Goal: Task Accomplishment & Management: Complete application form

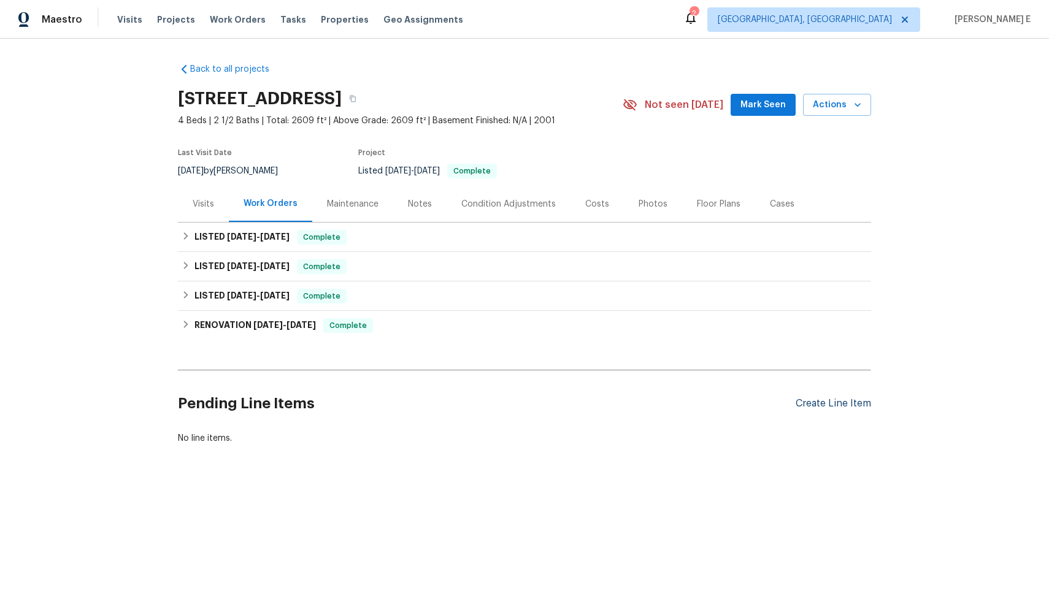
click at [864, 405] on div "Create Line Item" at bounding box center [832, 404] width 75 height 12
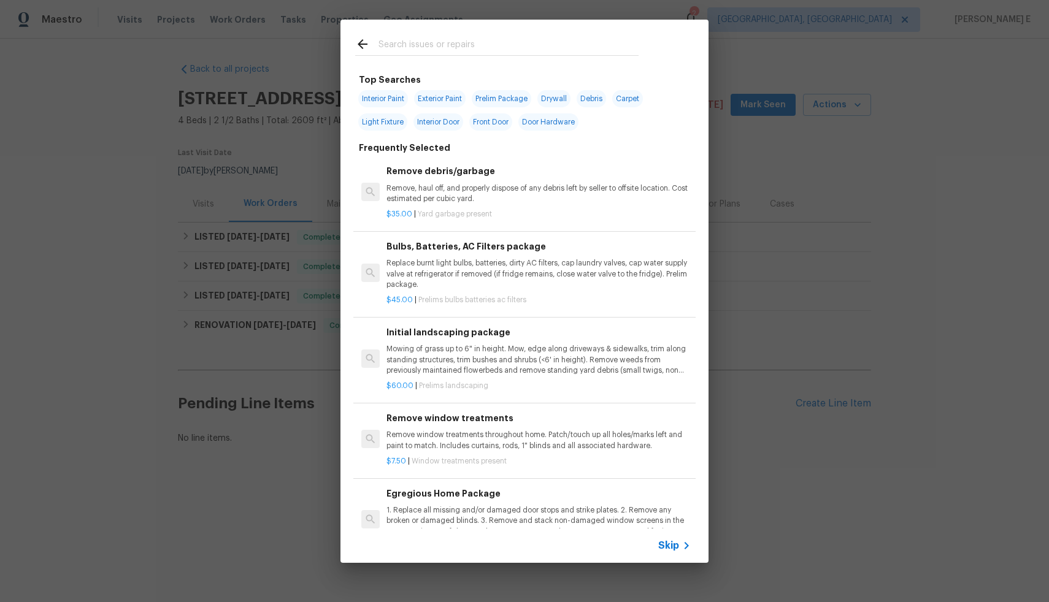
click at [672, 543] on span "Skip" at bounding box center [668, 546] width 21 height 12
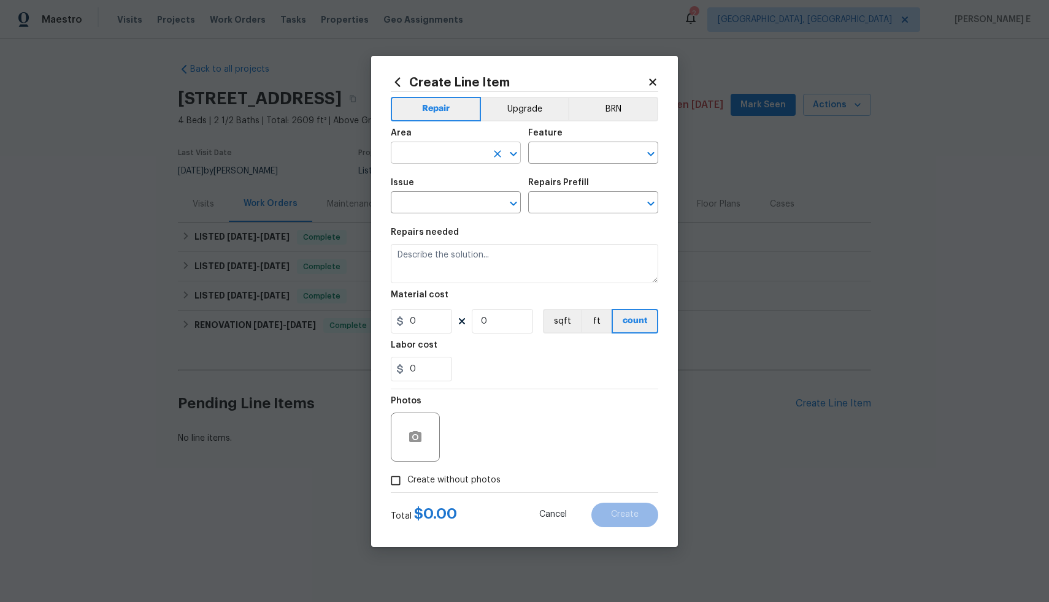
click at [416, 150] on input "text" at bounding box center [439, 154] width 96 height 19
click at [427, 202] on li "Exterior Overall" at bounding box center [456, 201] width 130 height 20
type input "Exterior Overall"
click at [584, 147] on input "text" at bounding box center [576, 154] width 96 height 19
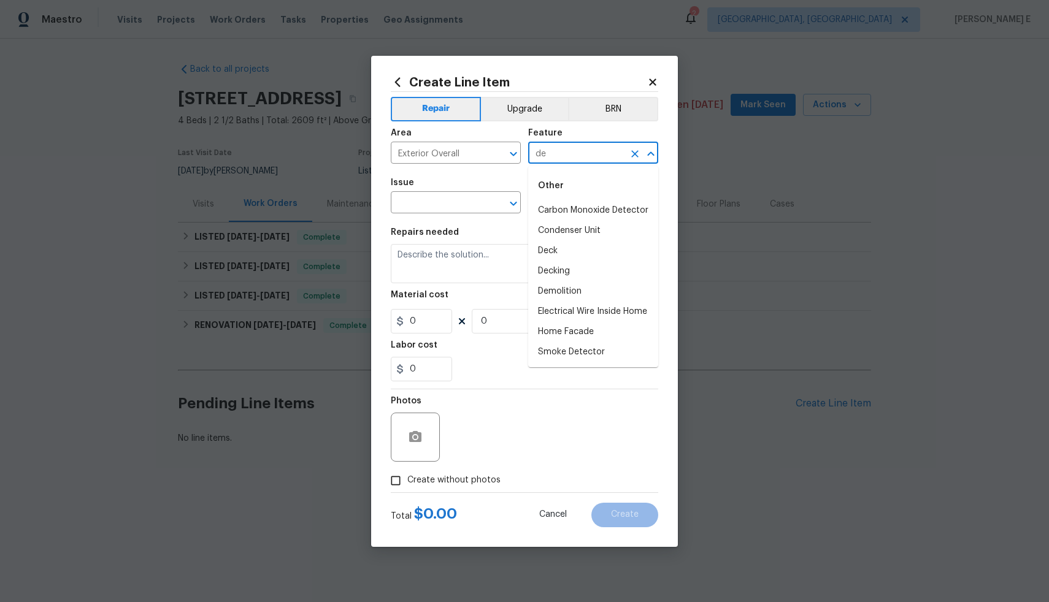
type input "d"
click at [497, 153] on icon "Clear" at bounding box center [497, 153] width 7 height 7
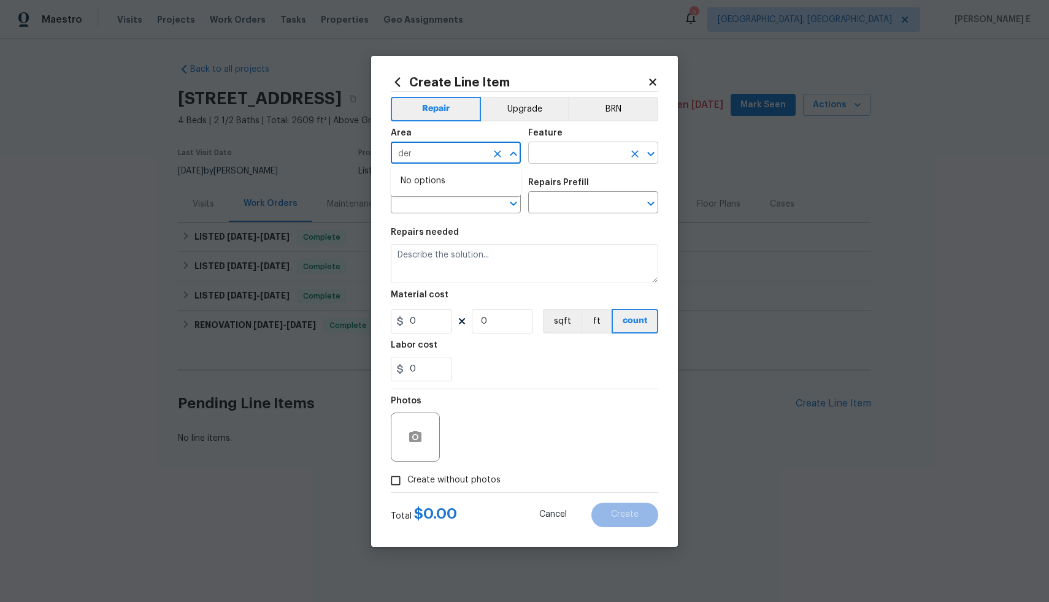
type input "der"
click at [585, 150] on input "text" at bounding box center [576, 154] width 96 height 19
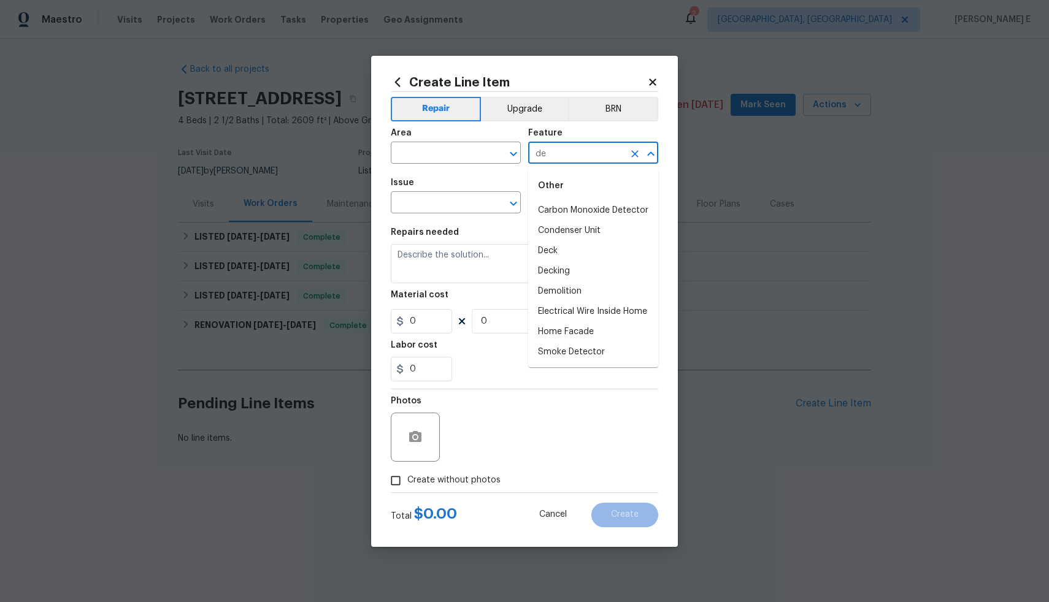
type input "d"
click at [634, 155] on icon "Clear" at bounding box center [635, 154] width 12 height 12
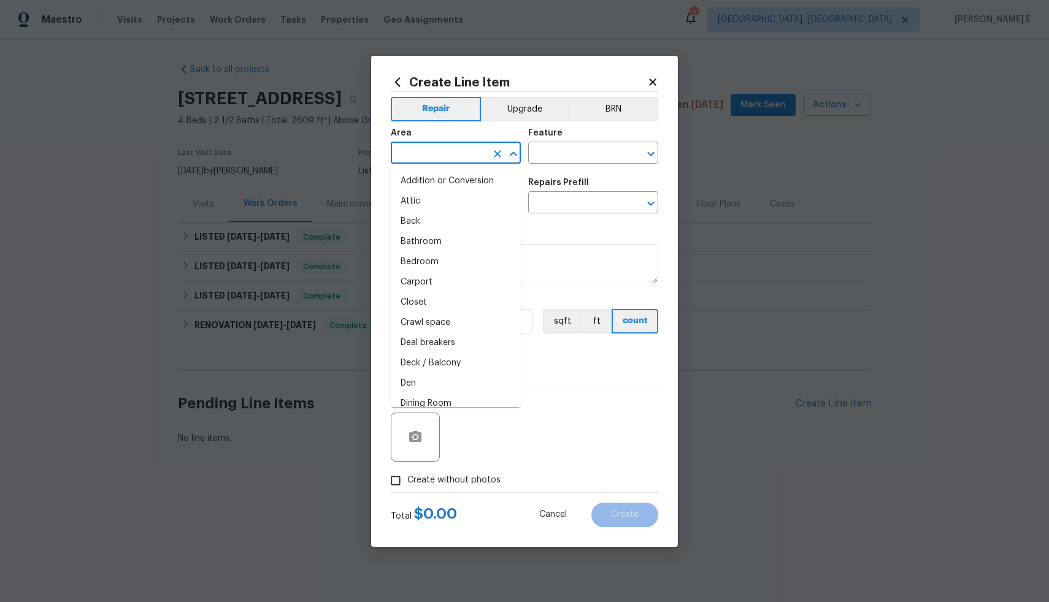
click at [478, 152] on input "text" at bounding box center [439, 154] width 96 height 19
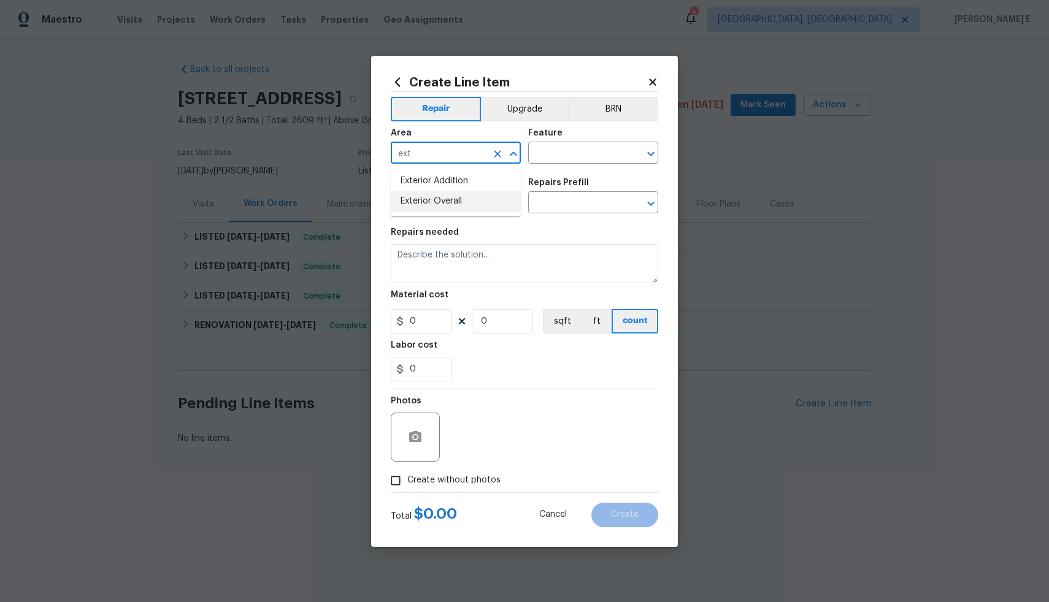
click at [469, 202] on li "Exterior Overall" at bounding box center [456, 201] width 130 height 20
type input "Exterior Overall"
click at [585, 148] on input "text" at bounding box center [576, 154] width 96 height 19
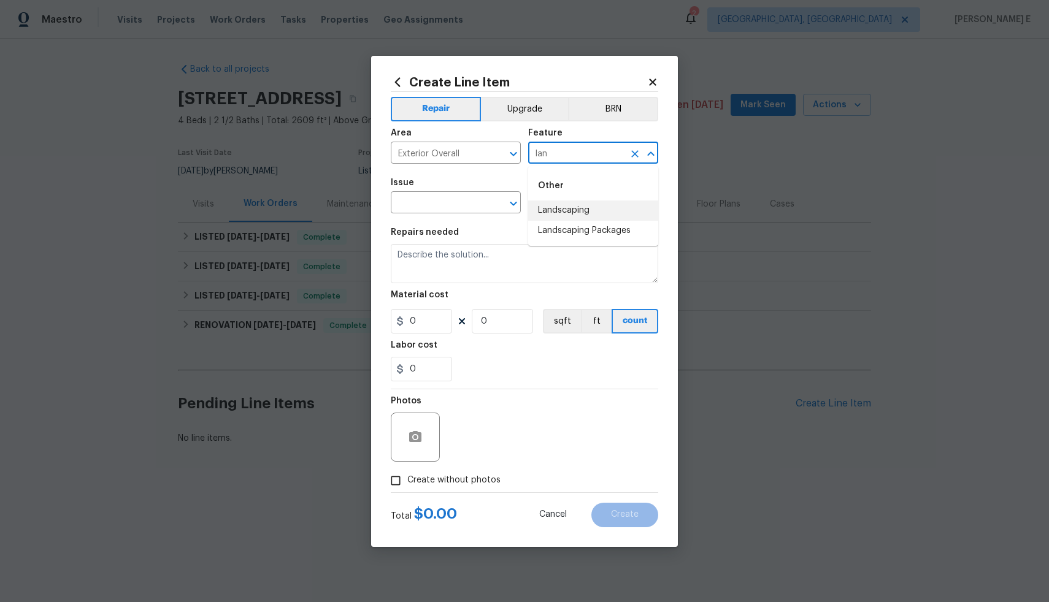
click at [580, 217] on li "Landscaping" at bounding box center [593, 211] width 130 height 20
type input "Landscaping"
click at [429, 205] on input "text" at bounding box center [439, 203] width 96 height 19
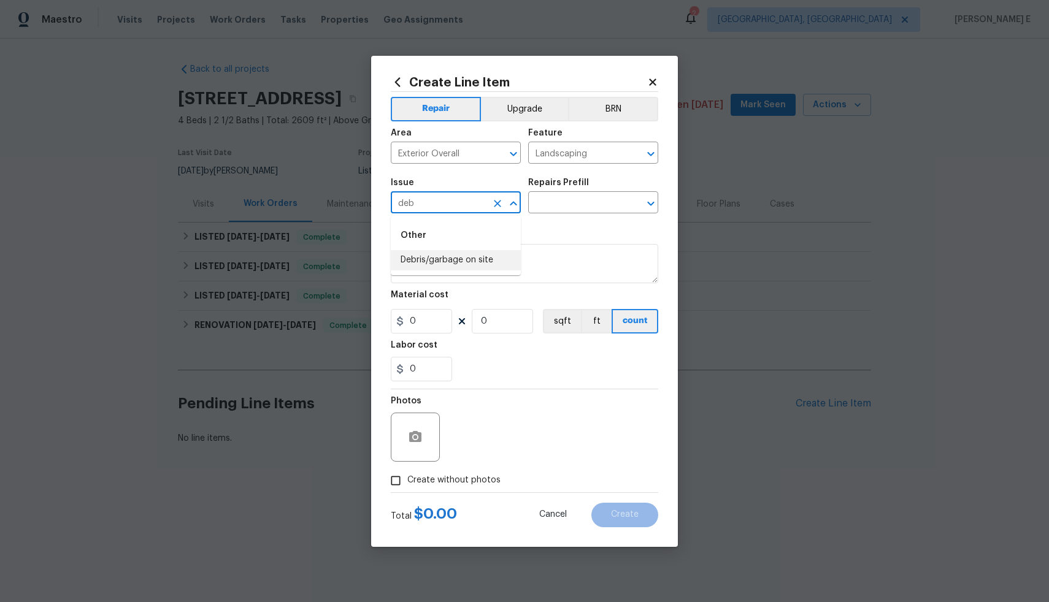
click at [439, 262] on li "Debris/garbage on site" at bounding box center [456, 260] width 130 height 20
type input "Debris/garbage on site"
click at [602, 204] on input "text" at bounding box center [576, 203] width 96 height 19
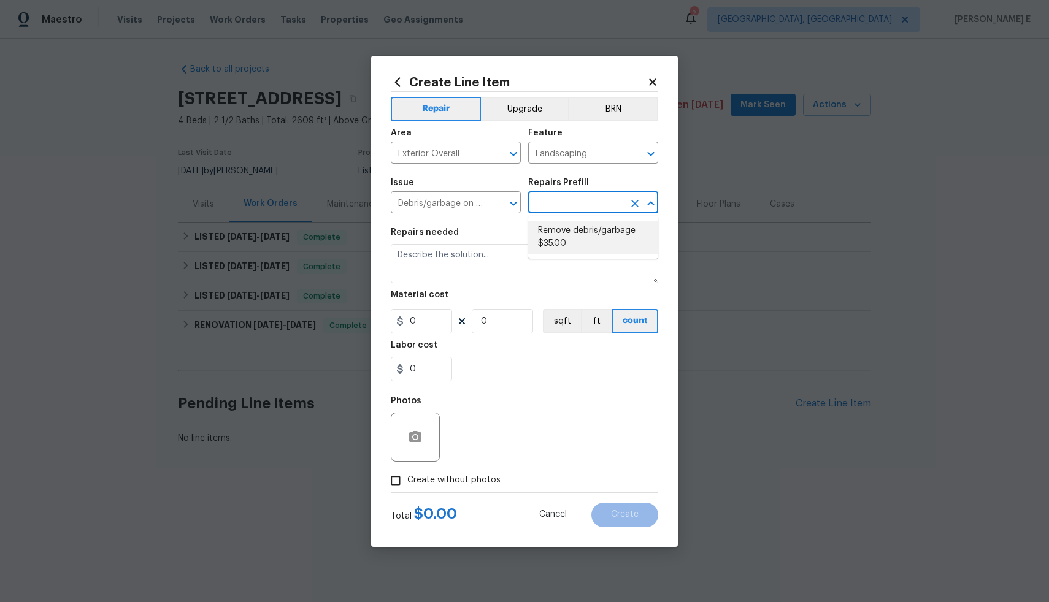
click at [592, 229] on li "Remove debris/garbage $35.00" at bounding box center [593, 237] width 130 height 33
type input "Remove debris/garbage $35.00"
type textarea "Remove, haul off, and properly dispose of any debris left by seller to offsite …"
type input "1"
type input "35"
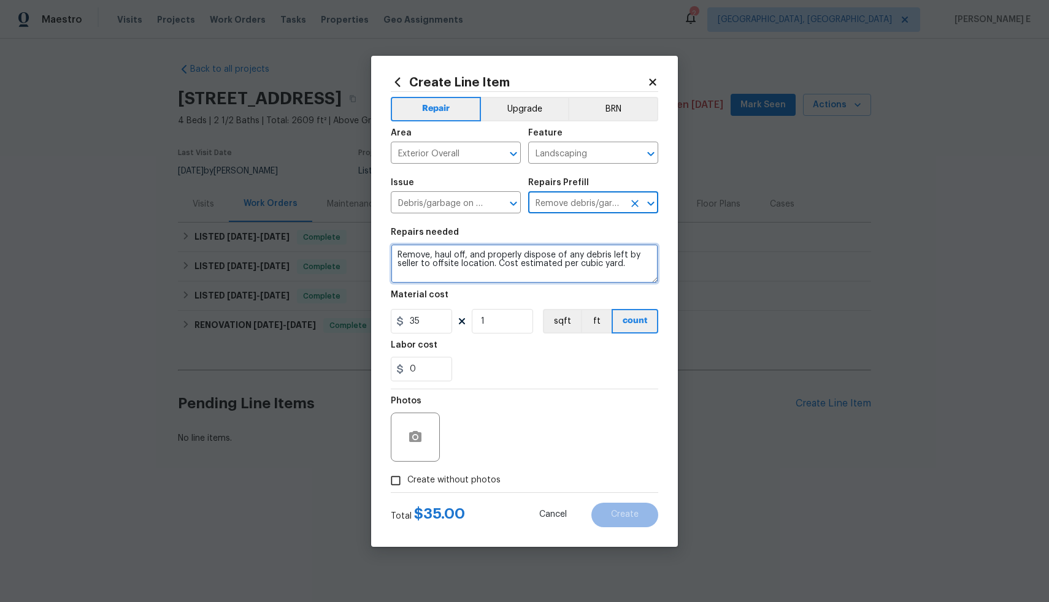
click at [567, 267] on textarea "Remove, haul off, and properly dispose of any debris left by seller to offsite …" at bounding box center [524, 263] width 267 height 39
paste textarea "Case Description: Please remove all and discontinue allowing yard waste (includ…"
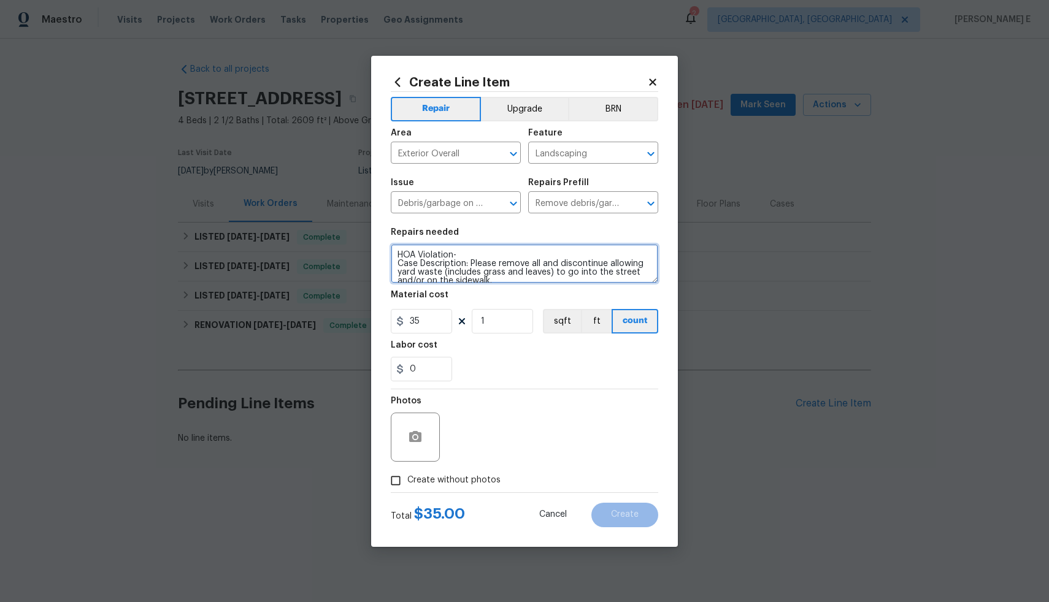
scroll to position [2, 0]
click at [469, 261] on textarea "HOA Violation- Case Description: Please remove all and discontinue allowing yar…" at bounding box center [524, 263] width 267 height 39
type textarea "HOA Violation- Please remove all and discontinue allowing yard waste (includes …"
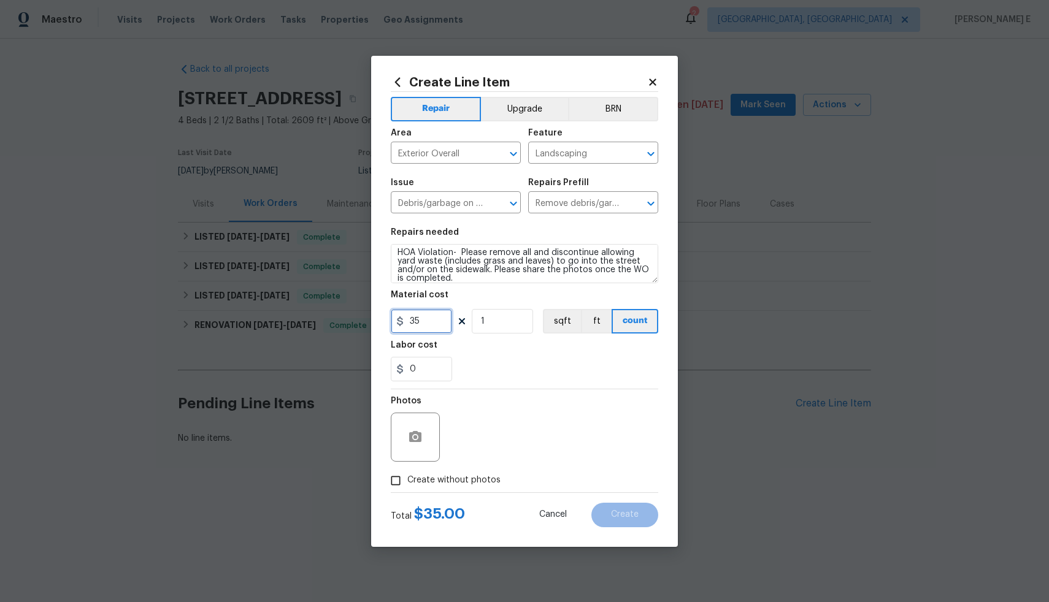
click at [433, 324] on input "35" at bounding box center [421, 321] width 61 height 25
type input "75"
click at [396, 480] on input "Create without photos" at bounding box center [395, 480] width 23 height 23
checkbox input "true"
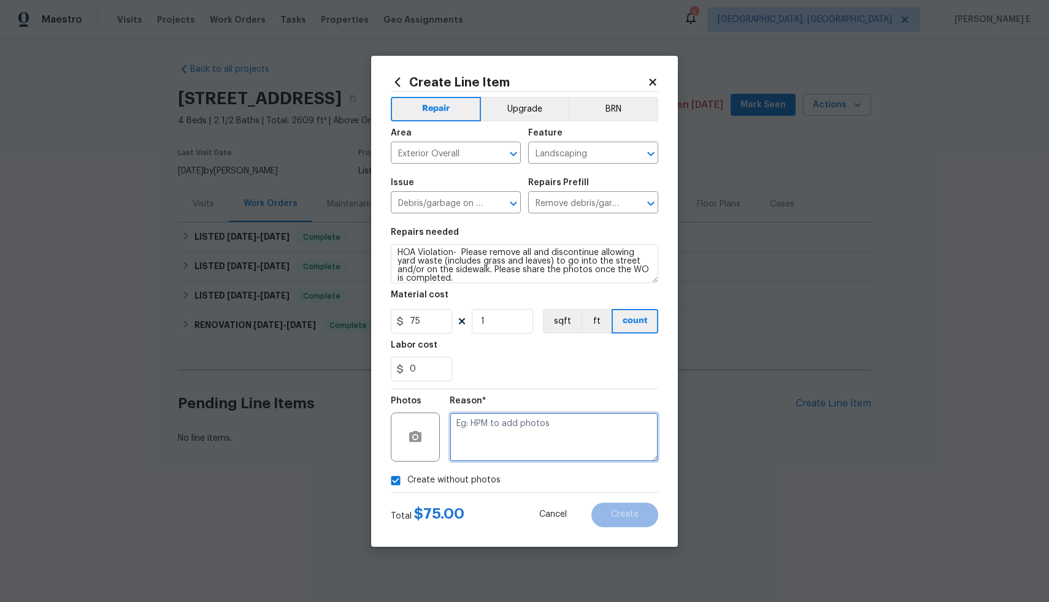
click at [554, 421] on textarea at bounding box center [554, 437] width 209 height 49
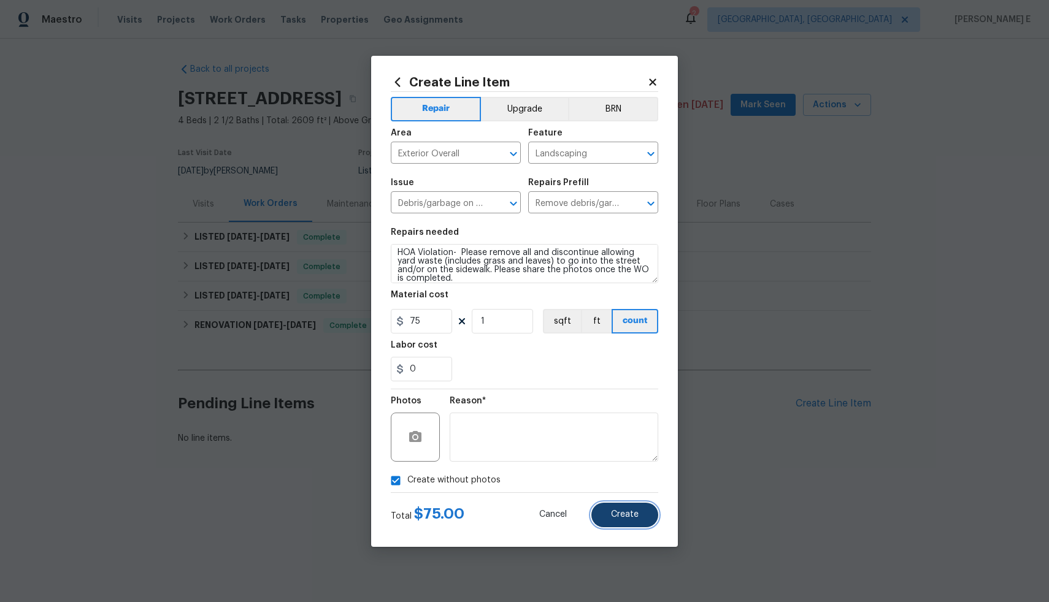
click at [612, 511] on span "Create" at bounding box center [625, 514] width 28 height 9
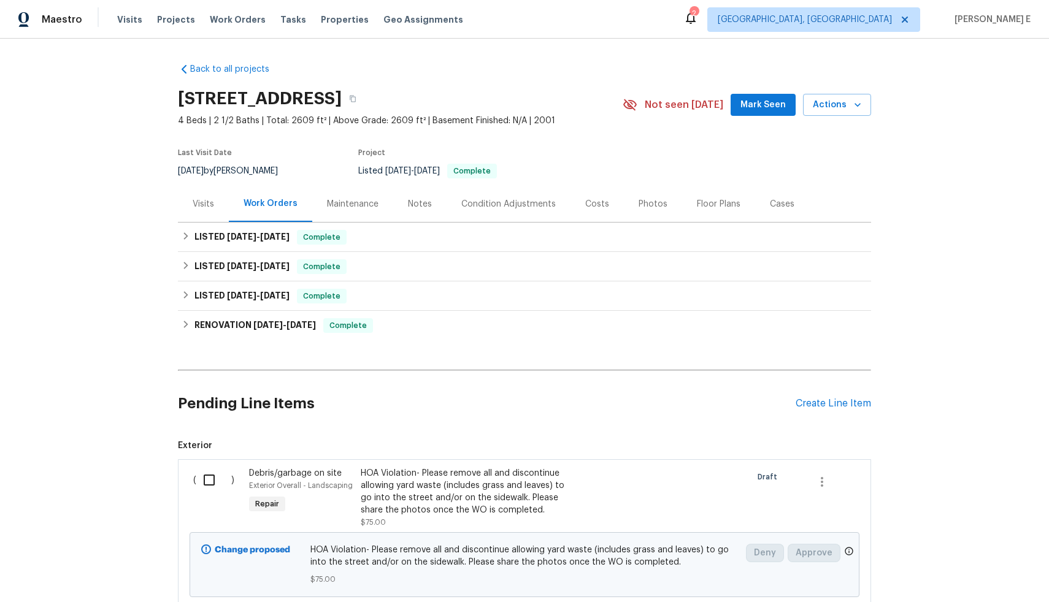
click at [211, 479] on input "checkbox" at bounding box center [213, 480] width 35 height 26
checkbox input "true"
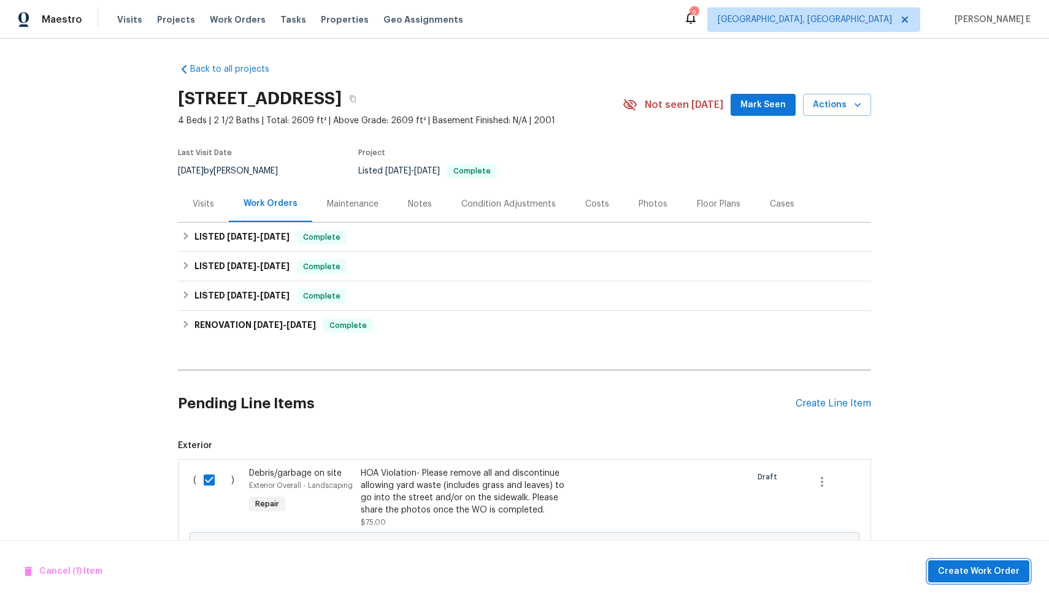
click at [974, 570] on span "Create Work Order" at bounding box center [979, 571] width 82 height 15
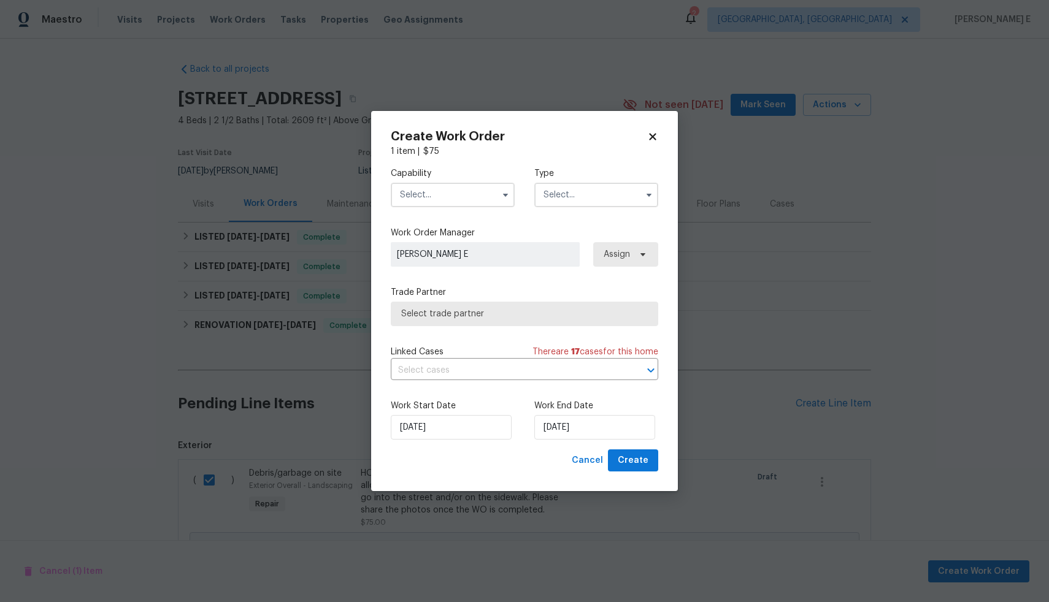
click at [470, 196] on input "text" at bounding box center [453, 195] width 124 height 25
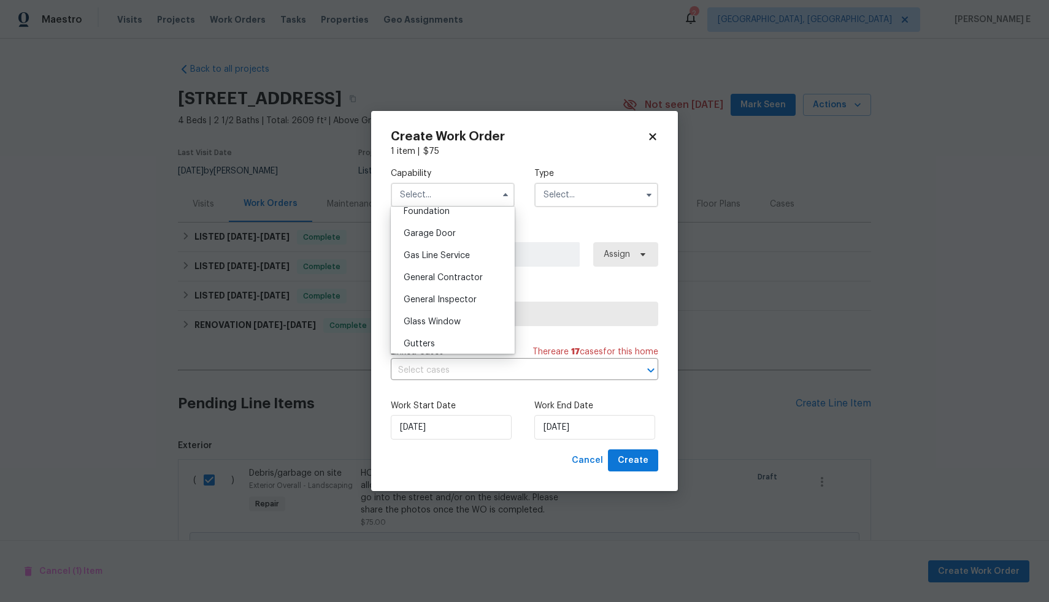
scroll to position [530, 0]
click at [456, 281] on span "General Contractor" at bounding box center [443, 276] width 79 height 9
type input "General Contractor"
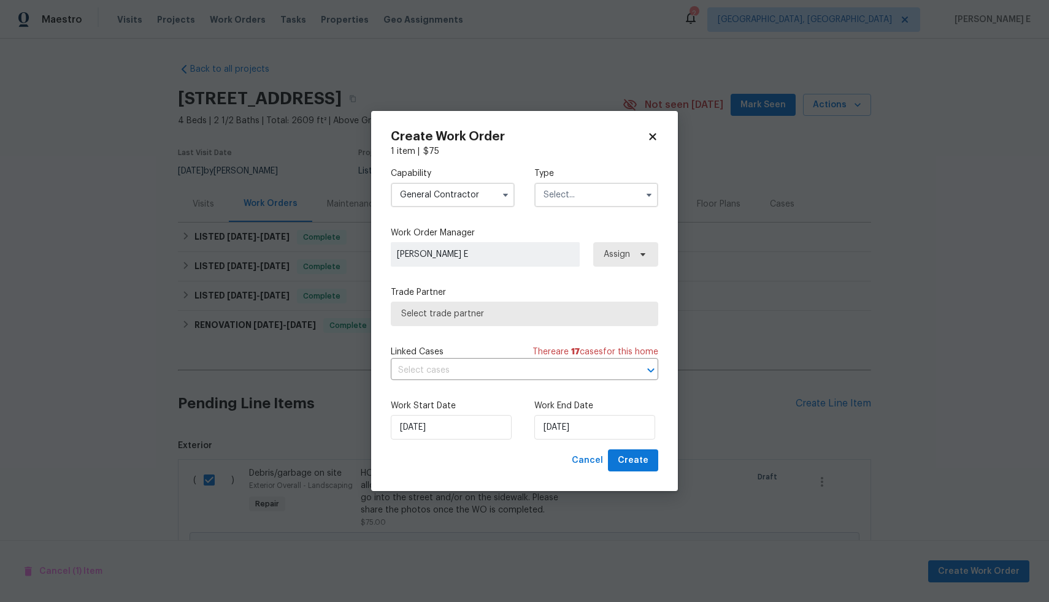
click at [579, 192] on input "text" at bounding box center [596, 195] width 124 height 25
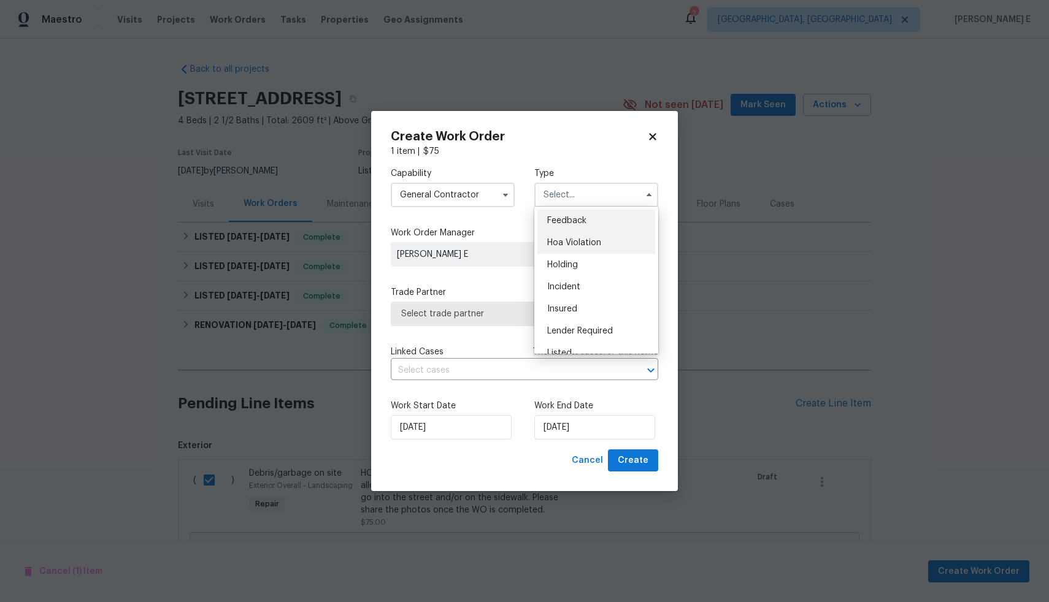
click at [581, 240] on span "Hoa Violation" at bounding box center [574, 243] width 54 height 9
type input "Hoa Violation"
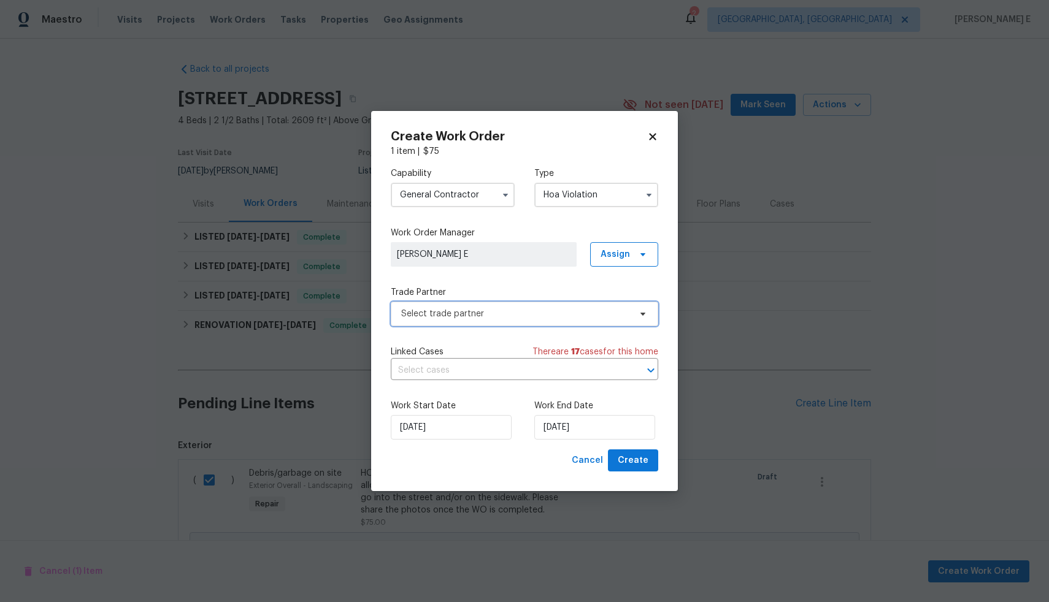
click at [531, 312] on span "Select trade partner" at bounding box center [515, 314] width 229 height 12
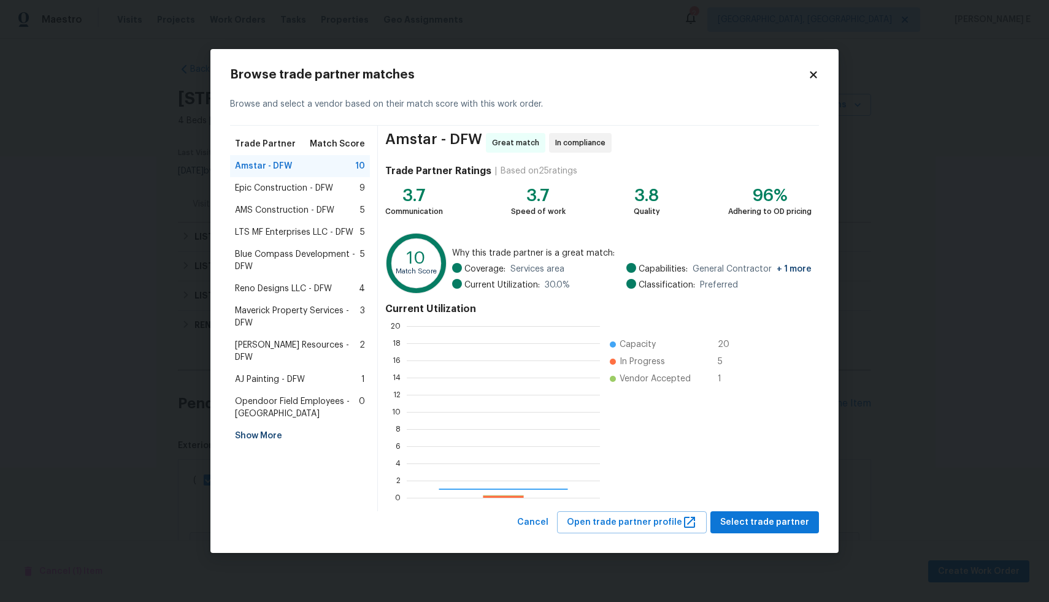
scroll to position [163, 184]
click at [744, 521] on span "Select trade partner" at bounding box center [764, 522] width 89 height 15
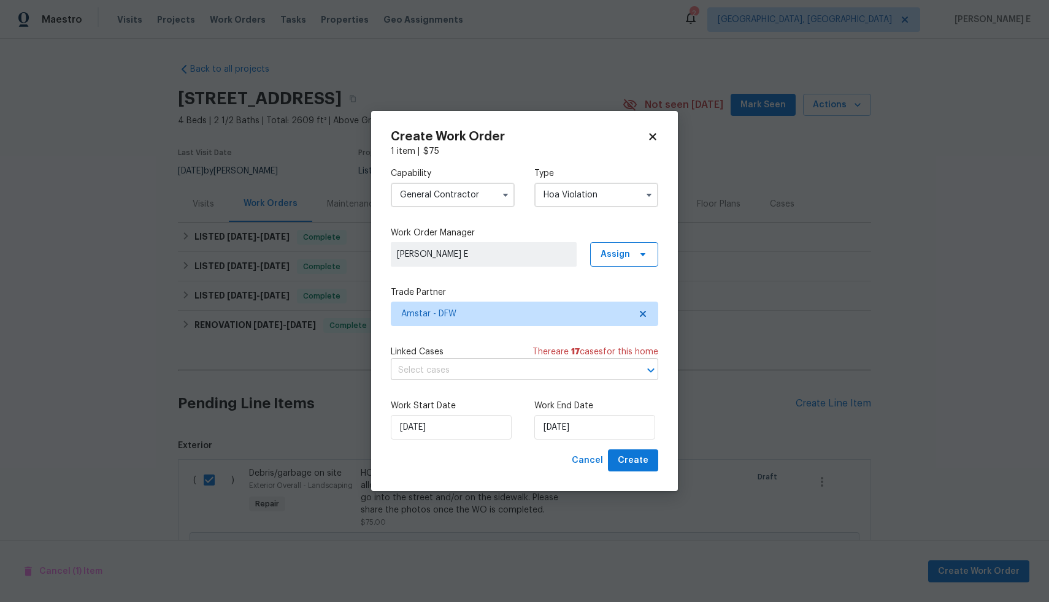
click at [541, 369] on input "text" at bounding box center [507, 370] width 233 height 19
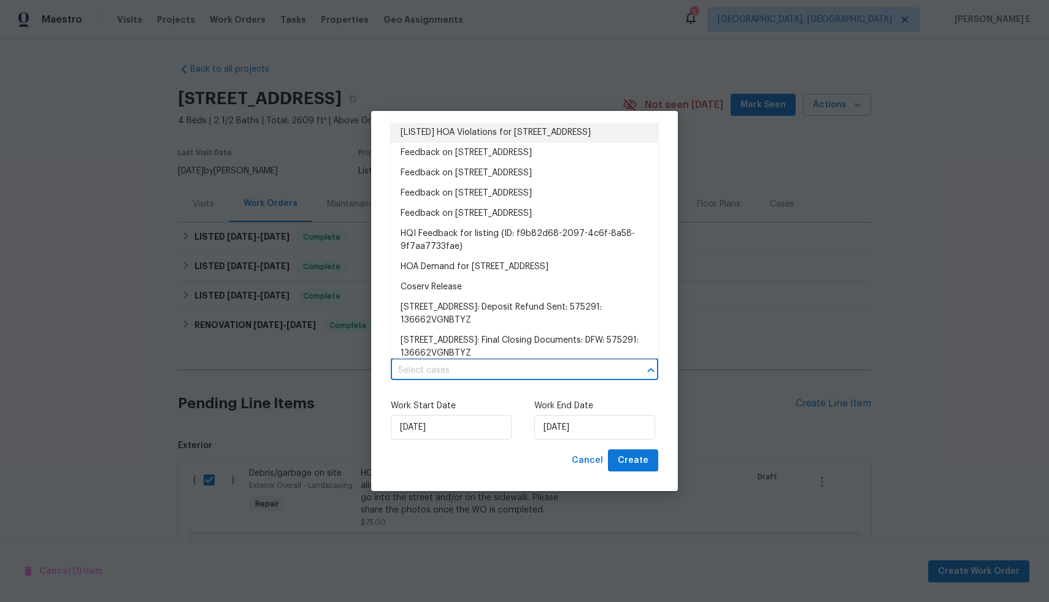
click at [538, 132] on li "[LISTED] HOA Violations for [STREET_ADDRESS]" at bounding box center [524, 133] width 267 height 20
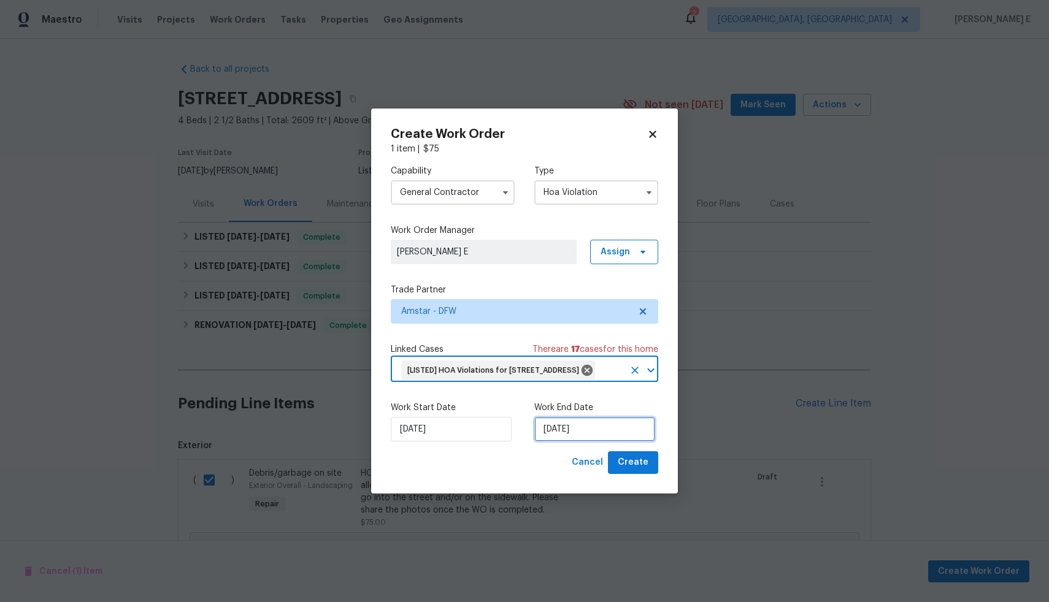
click at [564, 436] on input "[DATE]" at bounding box center [594, 429] width 121 height 25
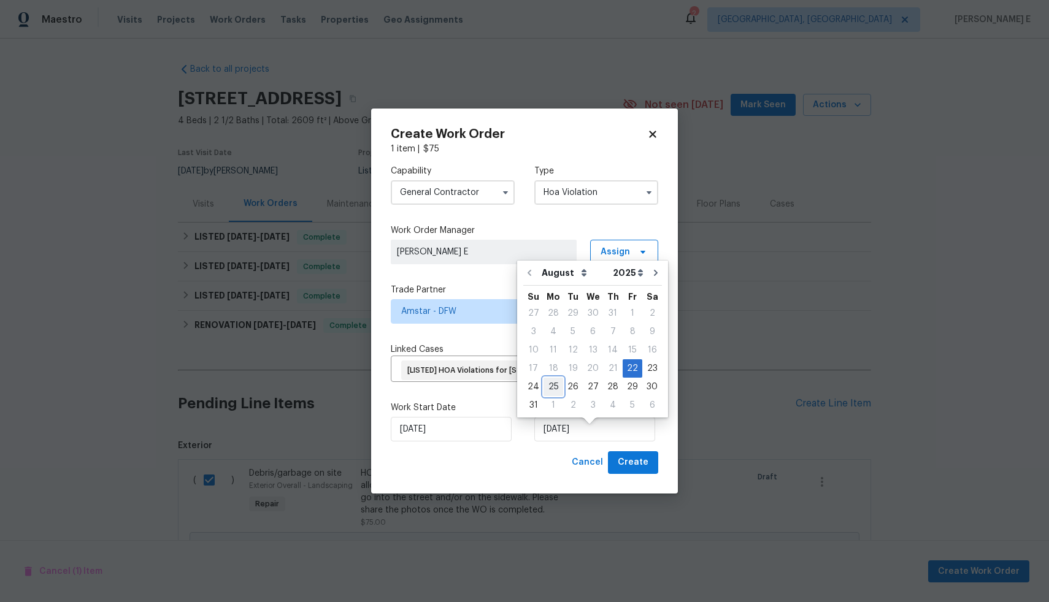
click at [551, 387] on div "25" at bounding box center [553, 386] width 20 height 17
type input "[DATE]"
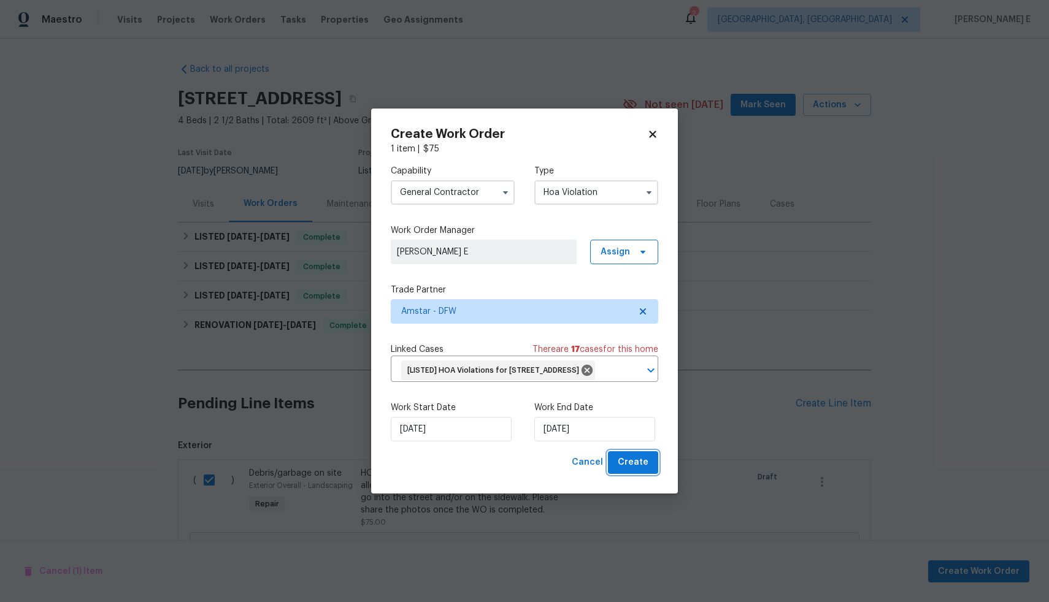
click at [646, 470] on span "Create" at bounding box center [633, 462] width 31 height 15
checkbox input "false"
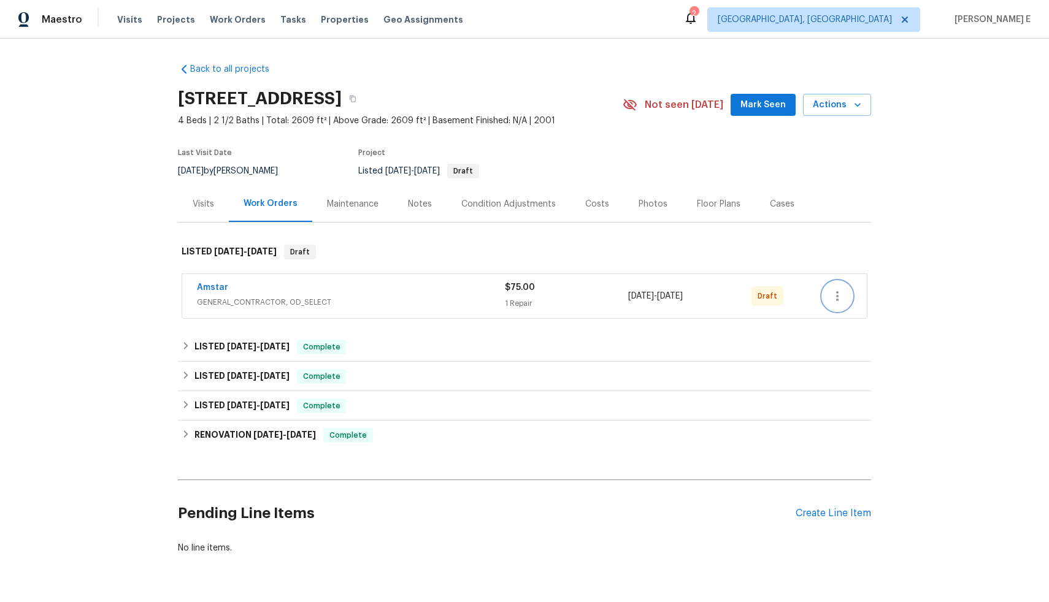
click at [830, 300] on icon "button" at bounding box center [837, 296] width 15 height 15
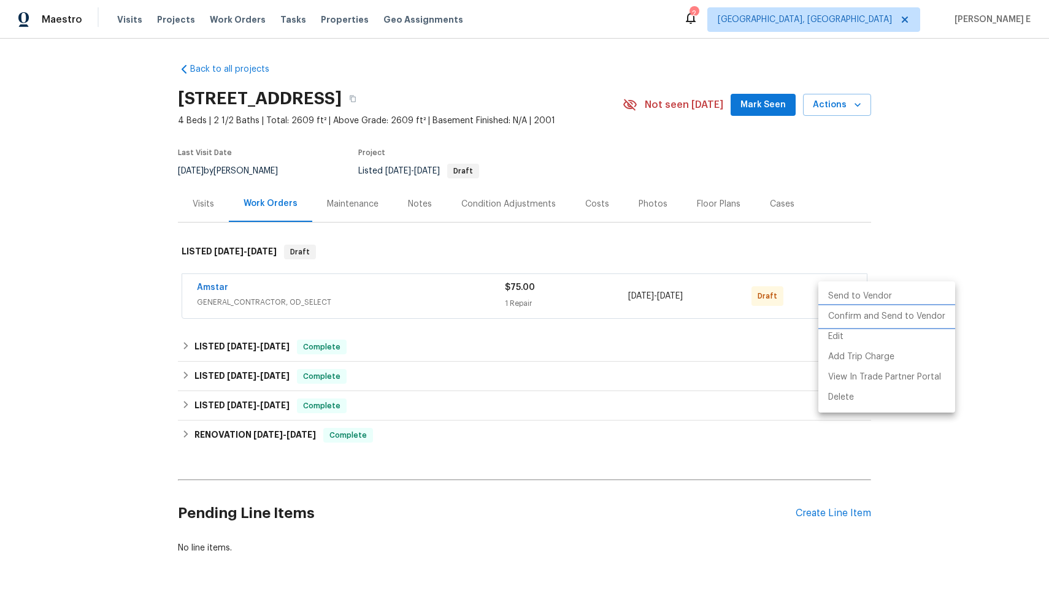
click at [837, 318] on li "Confirm and Send to Vendor" at bounding box center [886, 317] width 137 height 20
click at [982, 185] on div at bounding box center [524, 301] width 1049 height 602
click at [982, 185] on div "Edit Add Trip Charge View In Trade Partner Portal Delete" at bounding box center [524, 301] width 1049 height 602
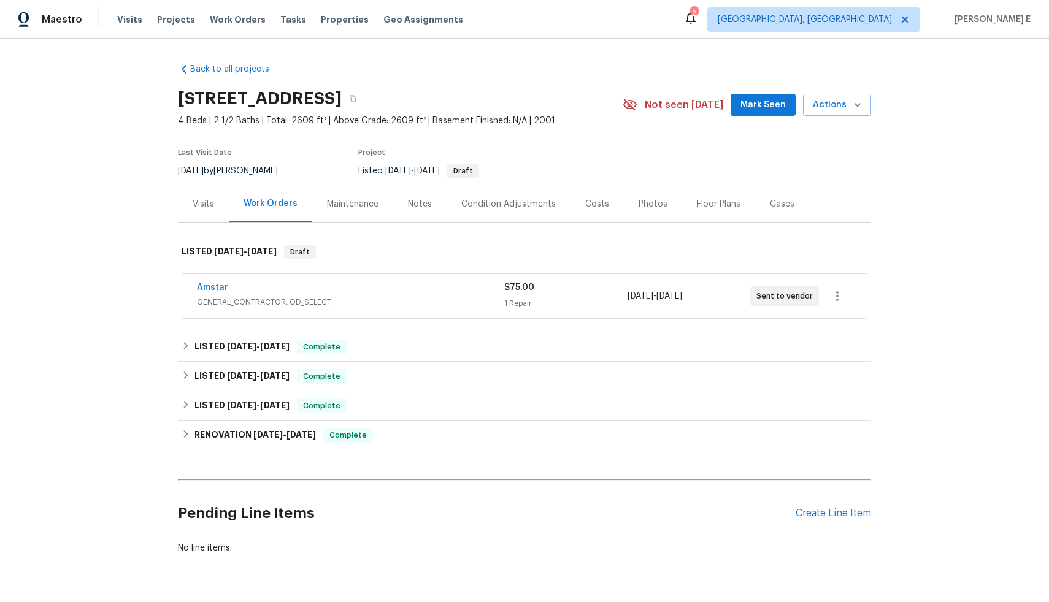
click at [982, 185] on div "Back to all projects 2420 Chestnut Dr, Little Elm, TX 75068 4 Beds | 2 1/2 Bath…" at bounding box center [524, 321] width 1049 height 564
drag, startPoint x: 226, startPoint y: 290, endPoint x: 178, endPoint y: 288, distance: 47.9
click at [182, 288] on div "Amstar GENERAL_CONTRACTOR, OD_SELECT $75.00 1 Repair 8/22/2025 - 8/25/2025 Sent…" at bounding box center [524, 296] width 684 height 44
copy link "Amstar"
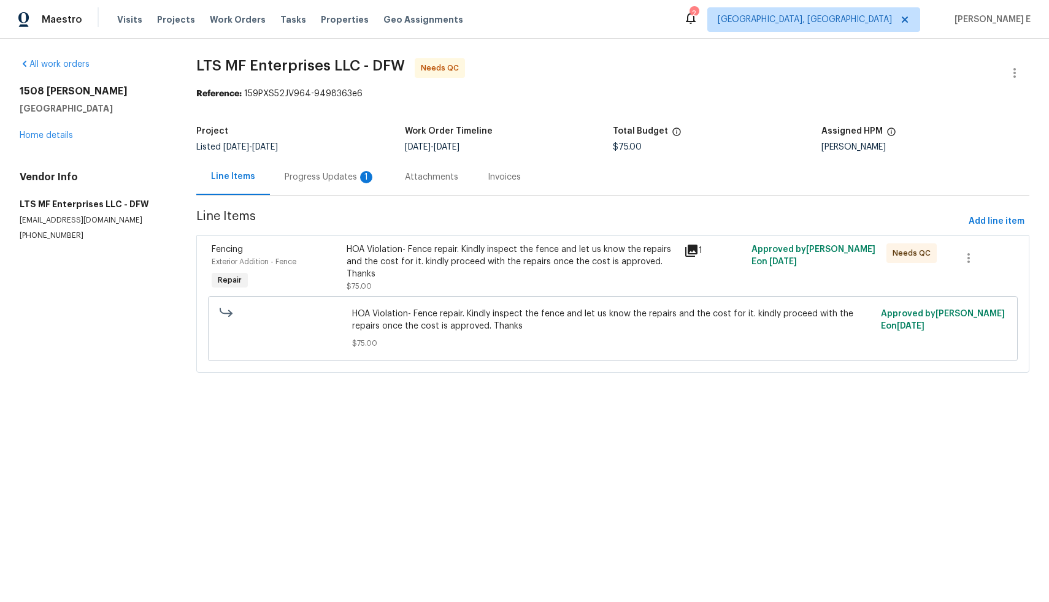
click at [305, 177] on div "Progress Updates 1" at bounding box center [330, 177] width 91 height 12
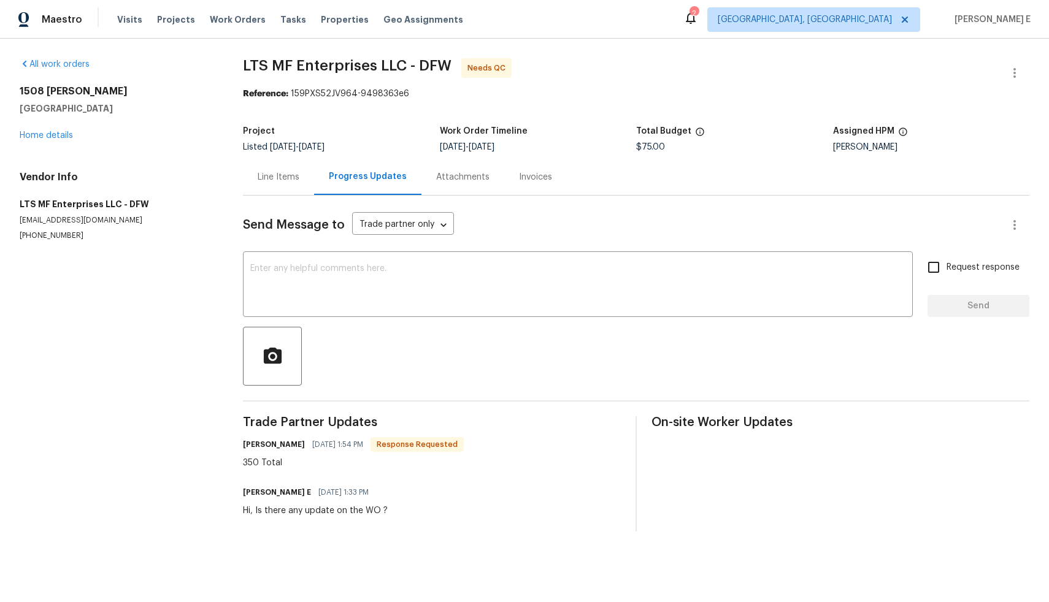
click at [285, 188] on div "Line Items" at bounding box center [278, 177] width 71 height 36
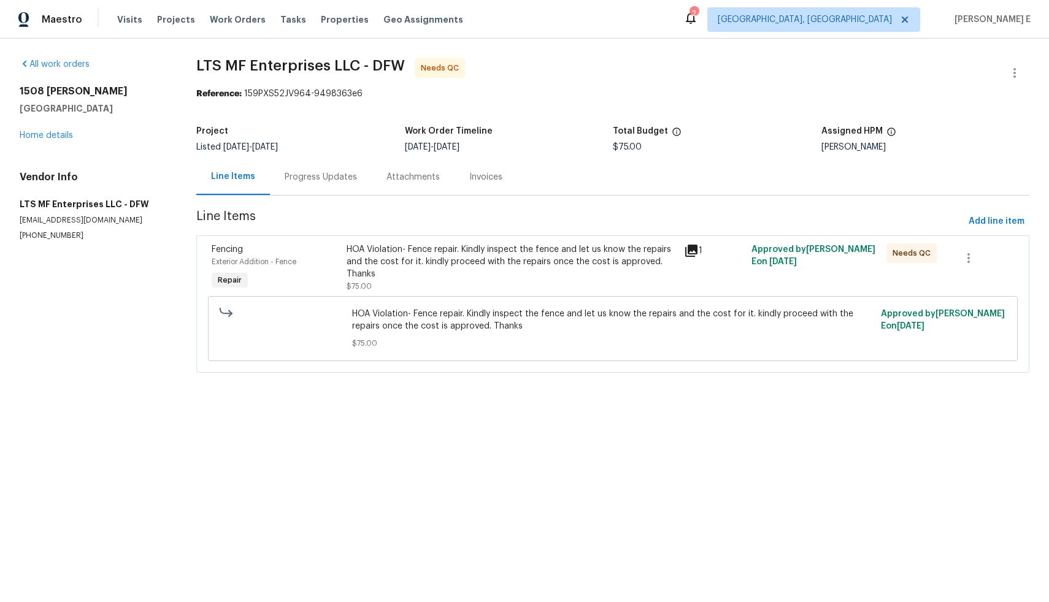
click at [546, 264] on div "HOA Violation- Fence repair. Kindly inspect the fence and let us know the repai…" at bounding box center [511, 261] width 330 height 37
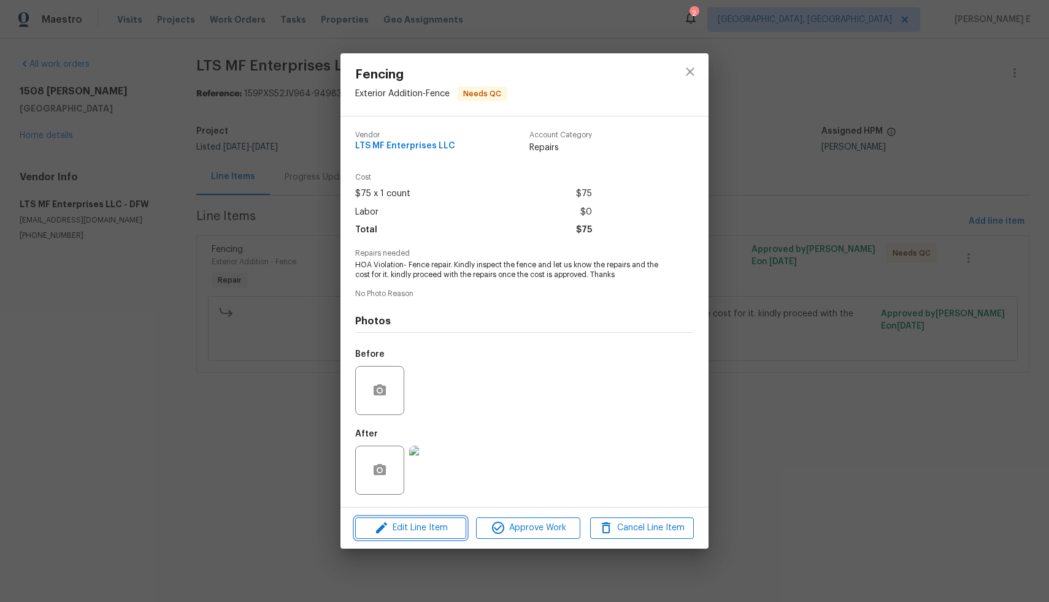
click at [411, 526] on span "Edit Line Item" at bounding box center [411, 528] width 104 height 15
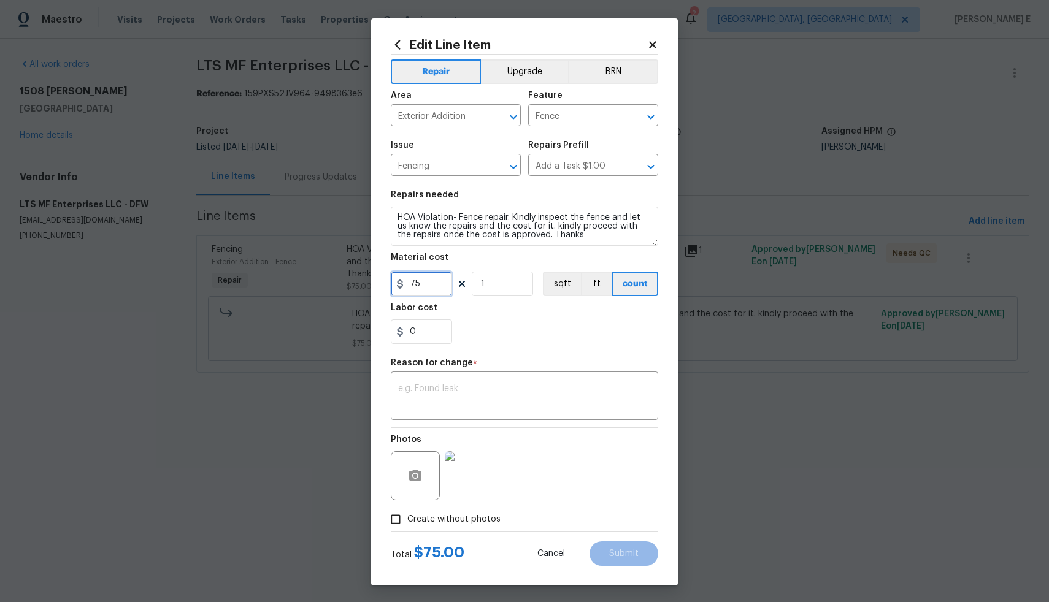
click at [437, 291] on input "75" at bounding box center [421, 284] width 61 height 25
type input "350"
click at [499, 340] on div "0" at bounding box center [524, 331] width 267 height 25
click at [459, 415] on div "x ​" at bounding box center [524, 397] width 267 height 45
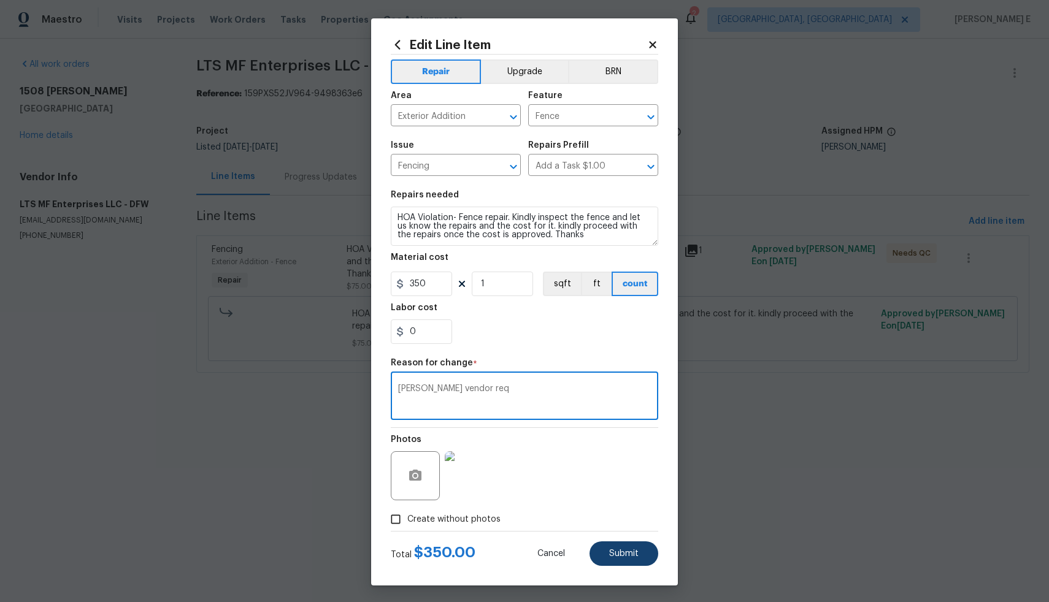
type textarea "Asper vendor req"
click at [597, 555] on button "Submit" at bounding box center [623, 553] width 69 height 25
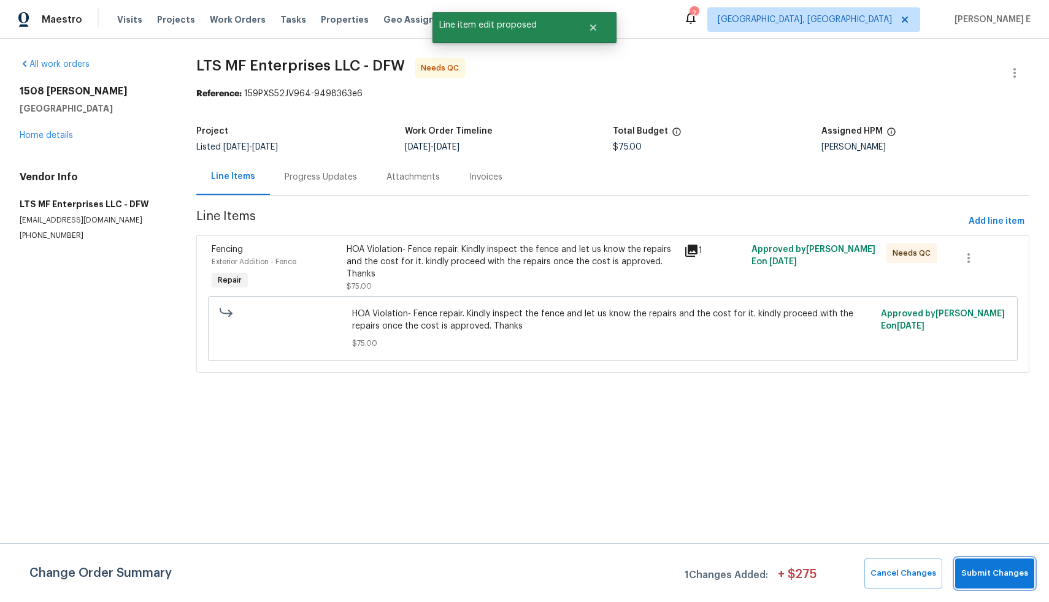
click at [987, 575] on span "Submit Changes" at bounding box center [994, 574] width 67 height 14
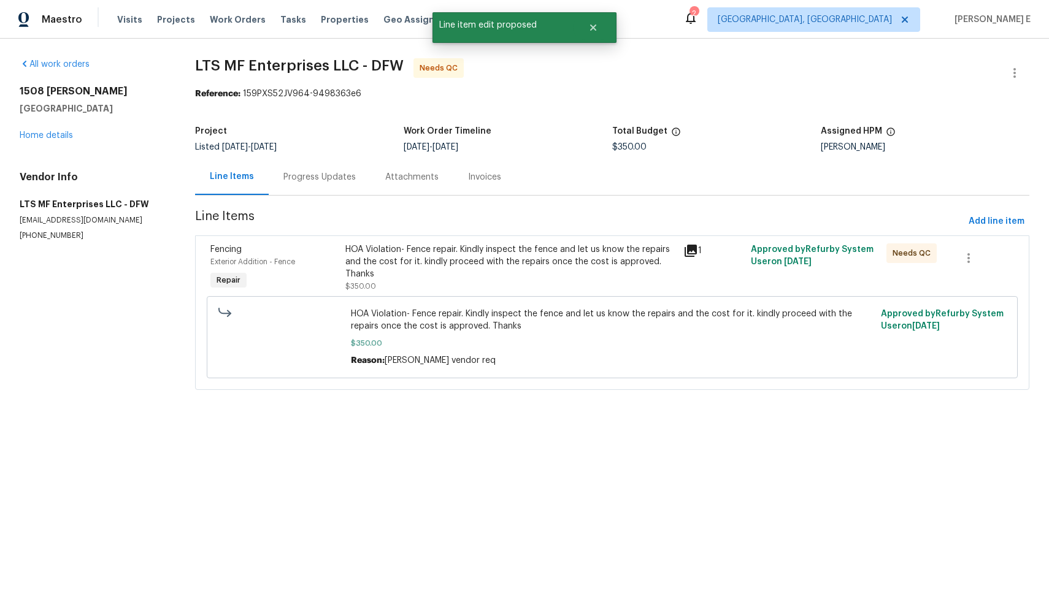
click at [420, 266] on div "HOA Violation- Fence repair. Kindly inspect the fence and let us know the repai…" at bounding box center [510, 261] width 331 height 37
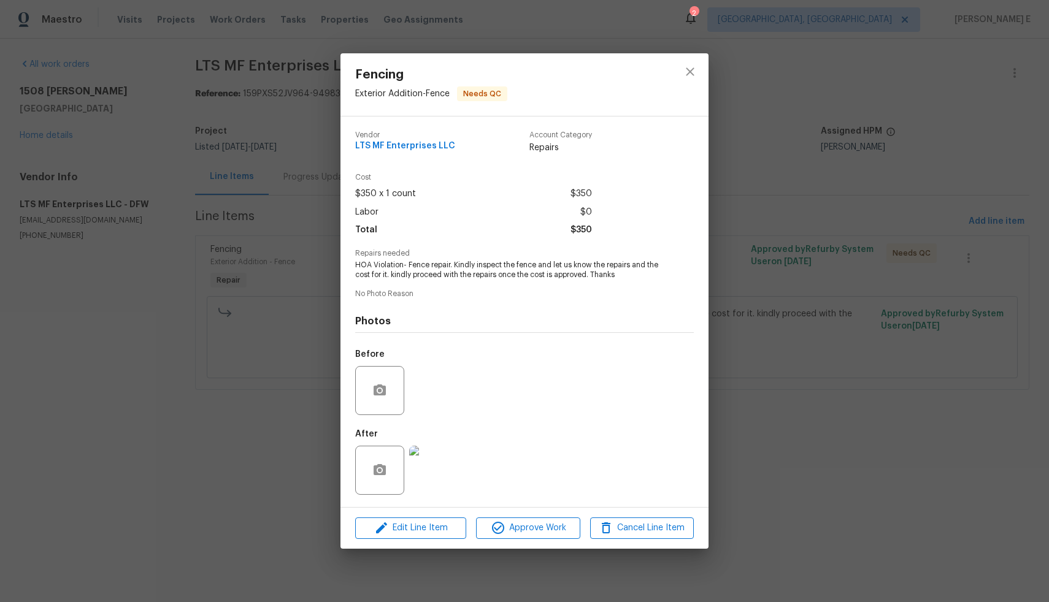
click at [425, 481] on img at bounding box center [433, 470] width 49 height 49
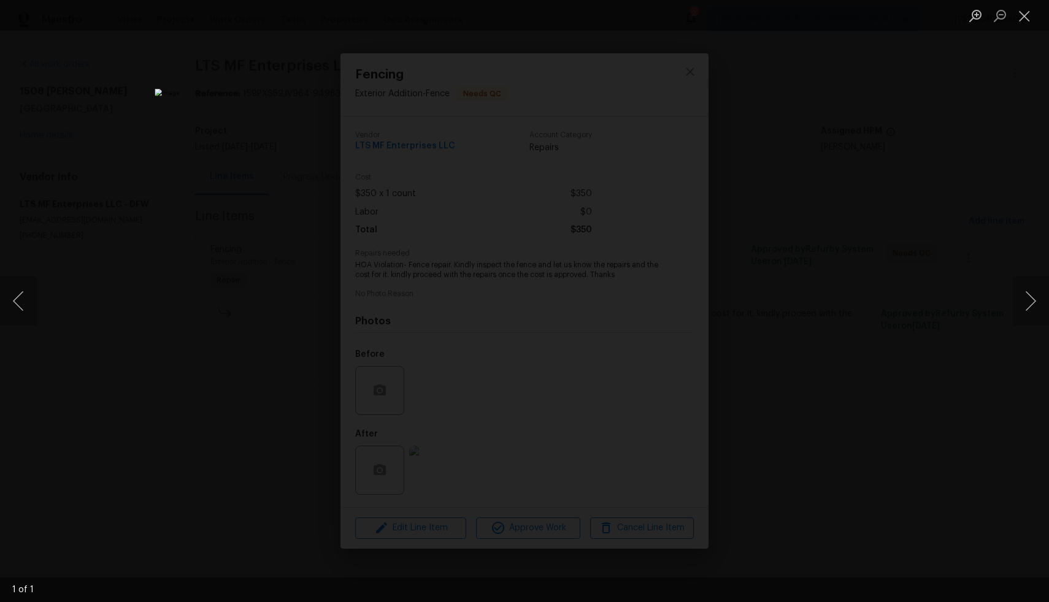
click at [874, 373] on div "Lightbox" at bounding box center [524, 301] width 1049 height 602
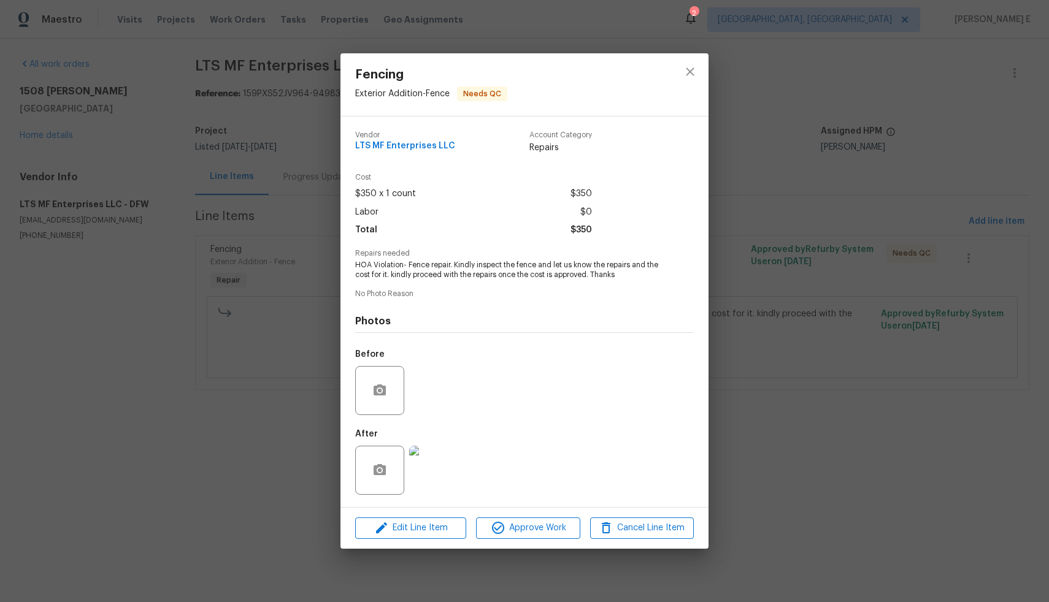
click at [874, 373] on div "Fencing Exterior Addition - Fence Needs QC Vendor LTS MF Enterprises LLC Accoun…" at bounding box center [524, 301] width 1049 height 602
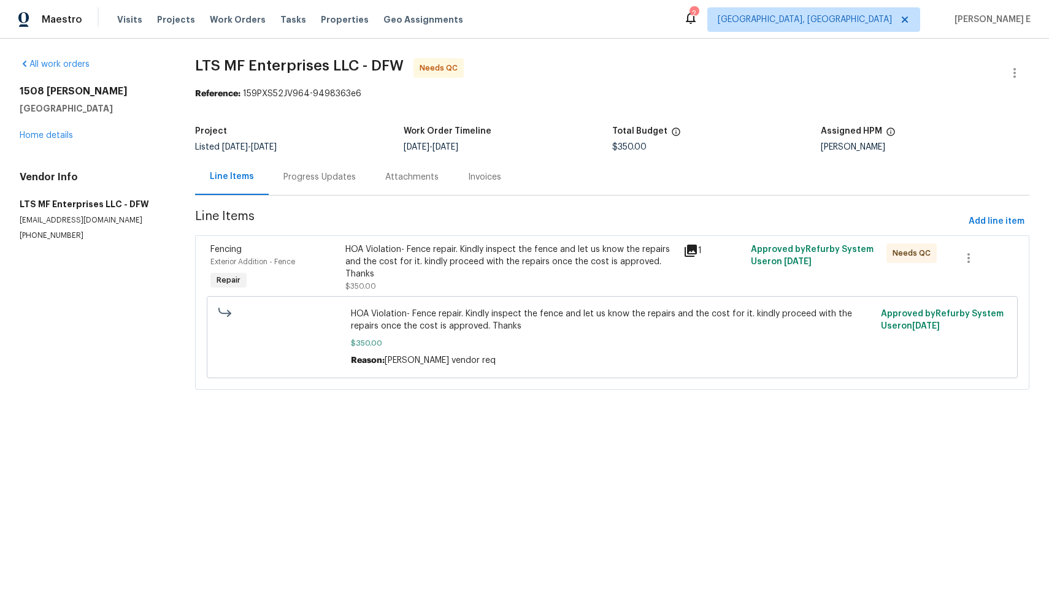
click at [302, 183] on div "Progress Updates" at bounding box center [320, 177] width 102 height 36
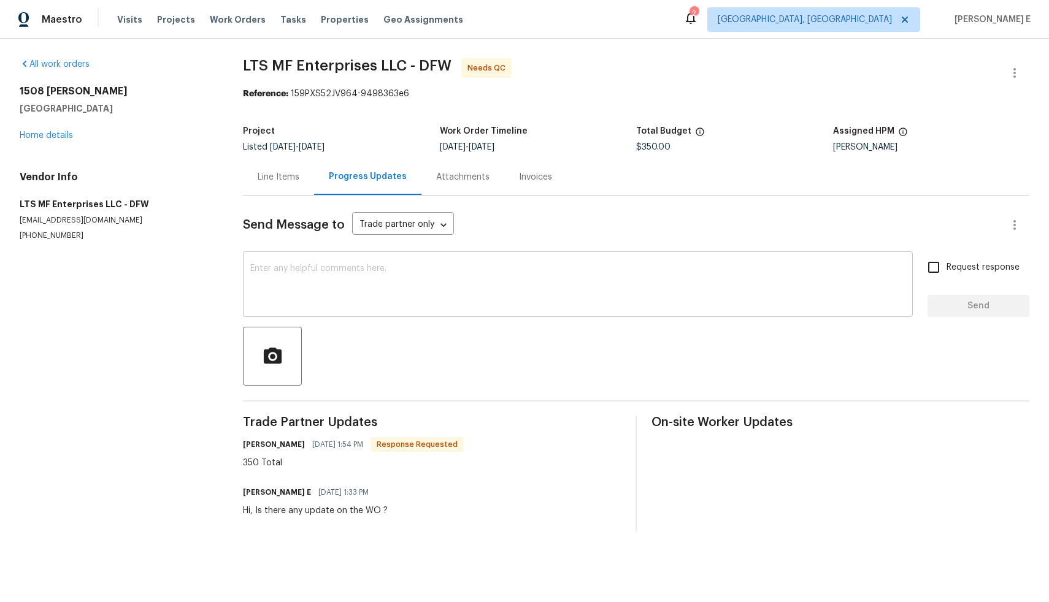
click at [348, 297] on textarea at bounding box center [577, 285] width 655 height 43
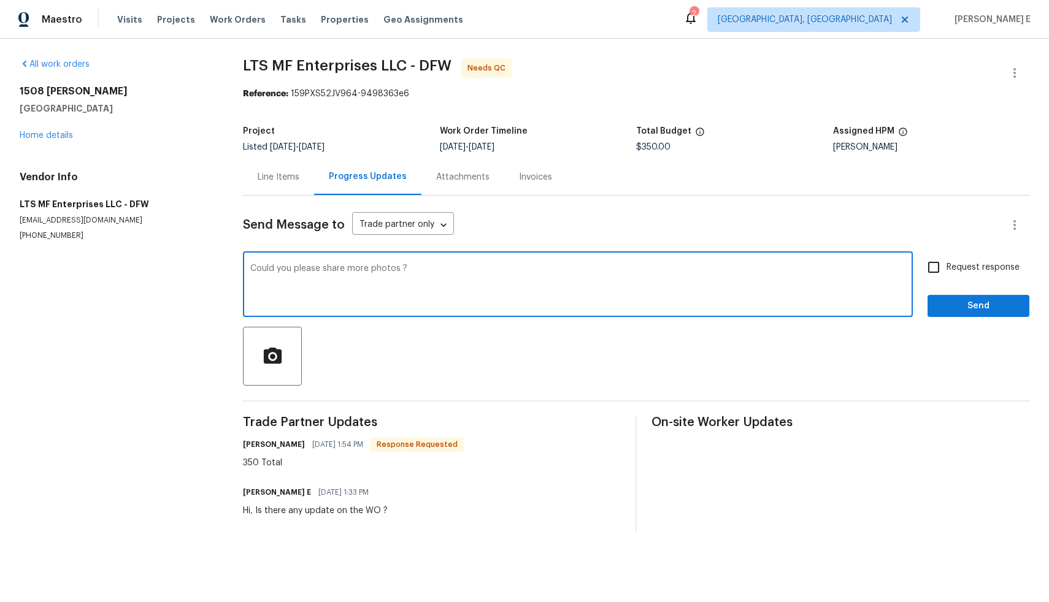
type textarea "Could you please share more photos ?"
click at [929, 270] on input "Request response" at bounding box center [933, 267] width 26 height 26
checkbox input "true"
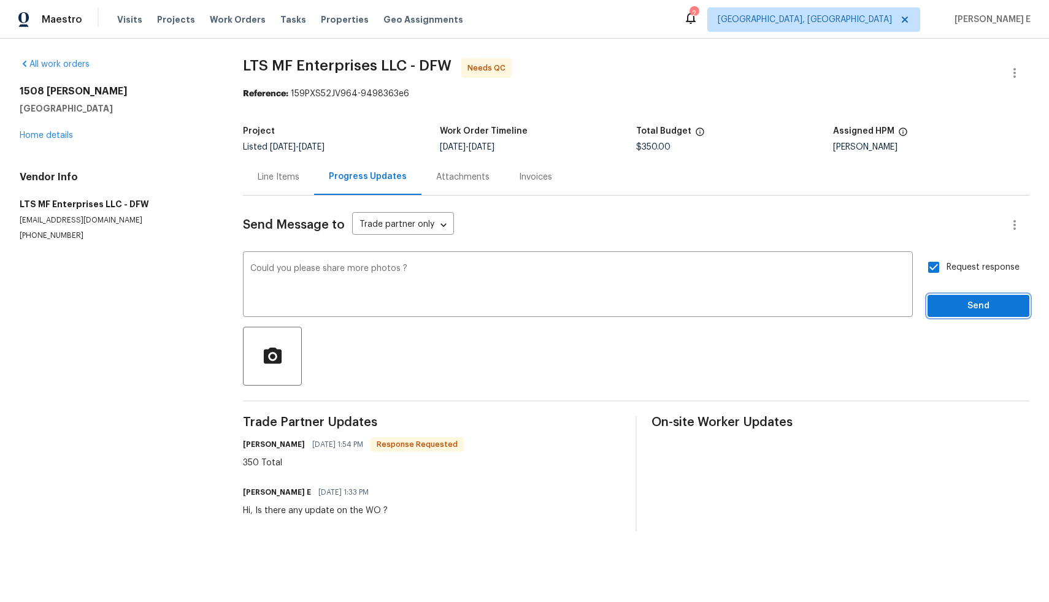
click at [977, 306] on span "Send" at bounding box center [978, 306] width 82 height 15
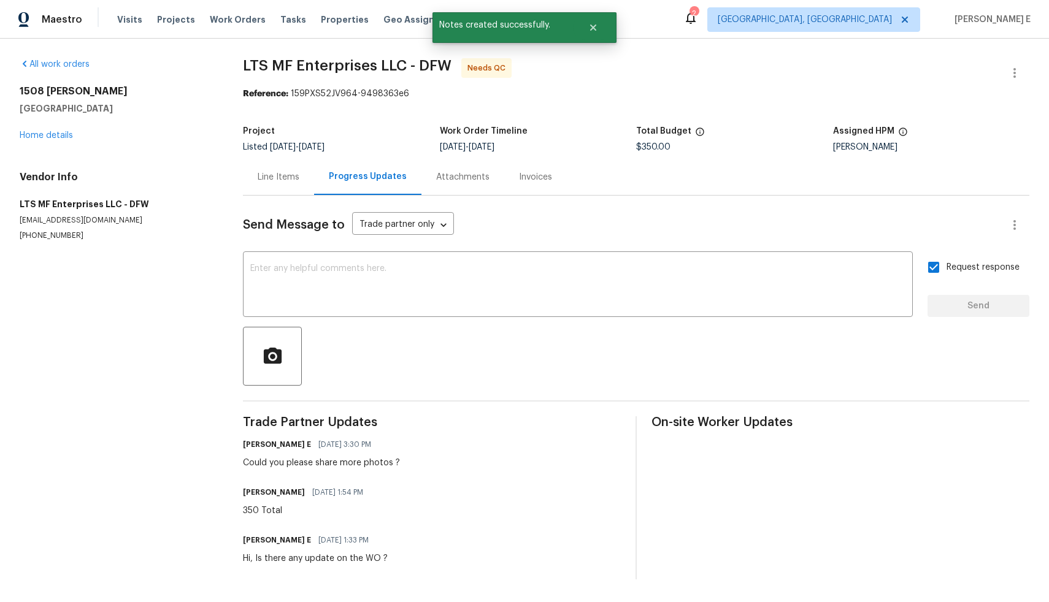
click at [292, 171] on div "Line Items" at bounding box center [279, 177] width 42 height 12
